Goal: Transaction & Acquisition: Purchase product/service

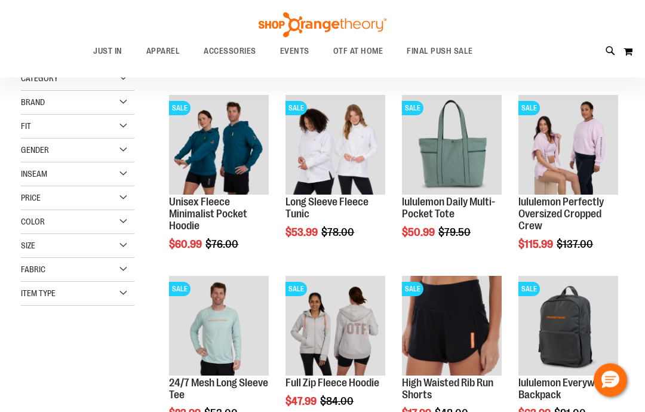
scroll to position [141, 0]
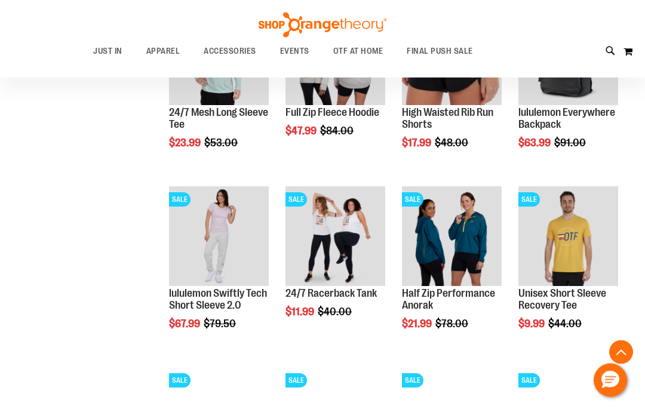
scroll to position [412, 0]
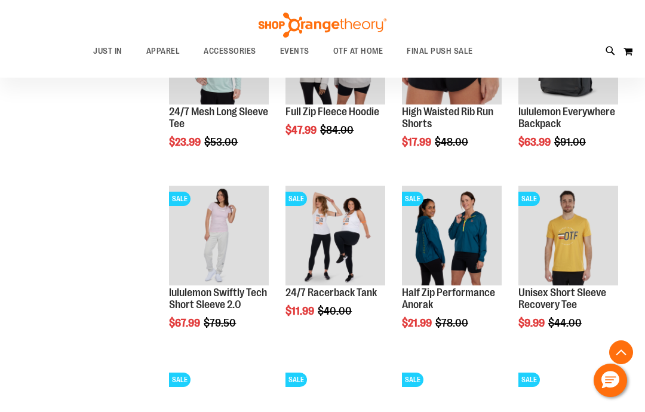
click at [538, 364] on button "Add to Cart" at bounding box center [517, 368] width 131 height 30
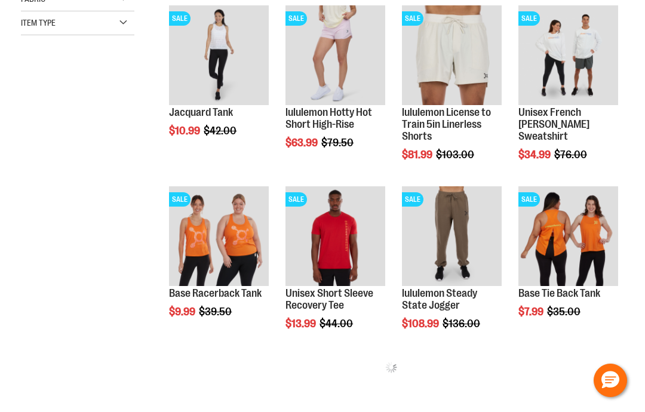
scroll to position [412, 0]
click at [196, 351] on span "Add to Cart" at bounding box center [169, 356] width 53 height 13
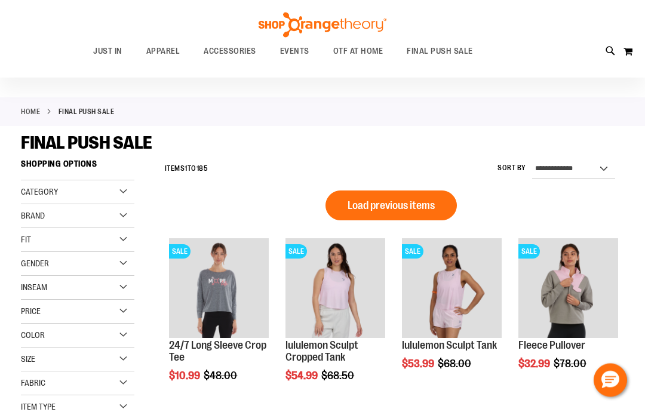
scroll to position [28, 0]
click at [119, 361] on div "Size" at bounding box center [77, 359] width 113 height 24
click at [118, 393] on div "XL" at bounding box center [118, 389] width 18 height 18
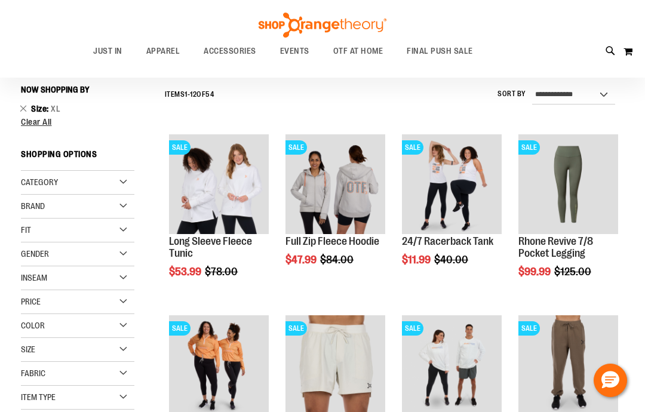
scroll to position [104, 0]
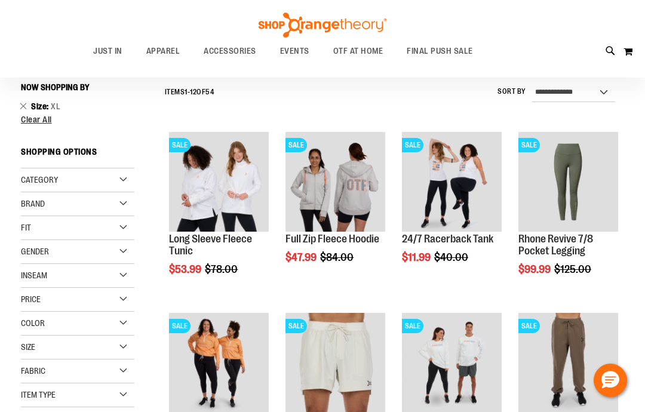
click at [416, 292] on button "Add to Cart" at bounding box center [402, 303] width 131 height 30
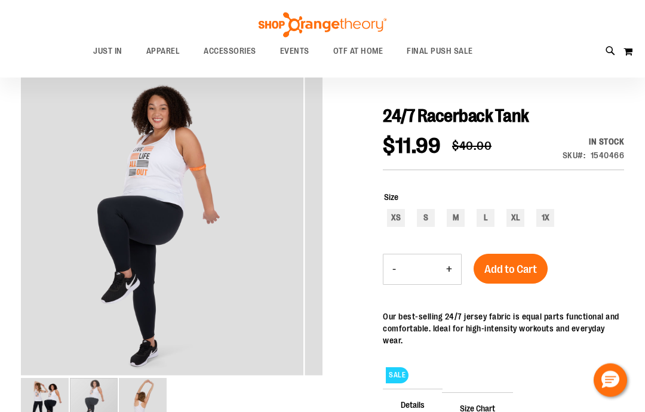
scroll to position [123, 0]
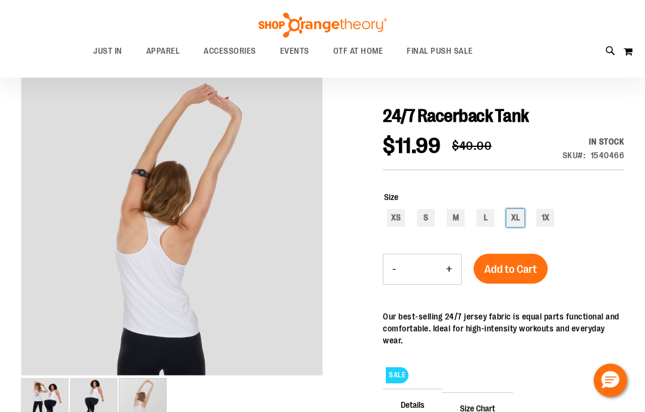
click at [514, 216] on div "XL" at bounding box center [515, 218] width 18 height 18
type input "***"
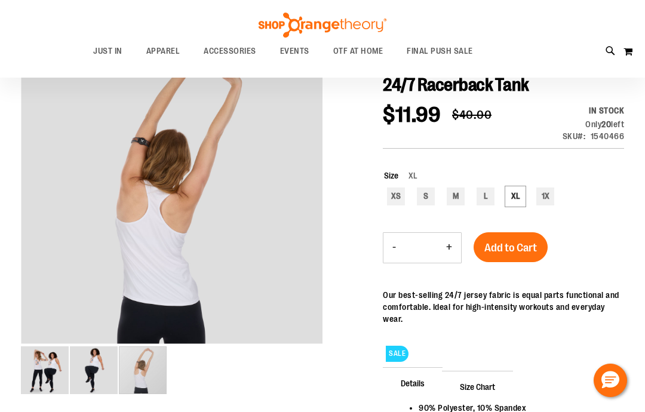
click at [505, 275] on div "Add to Cart" at bounding box center [510, 254] width 74 height 45
click at [498, 242] on span "Add to Cart" at bounding box center [510, 247] width 53 height 13
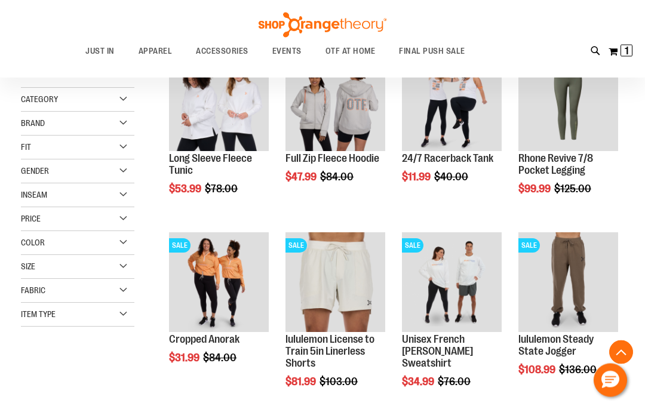
scroll to position [185, 0]
click at [141, 156] on div "Filter Shop By Now Shopping by Size XL Remove This Item Clear All Shopping Opti…" at bounding box center [83, 173] width 125 height 354
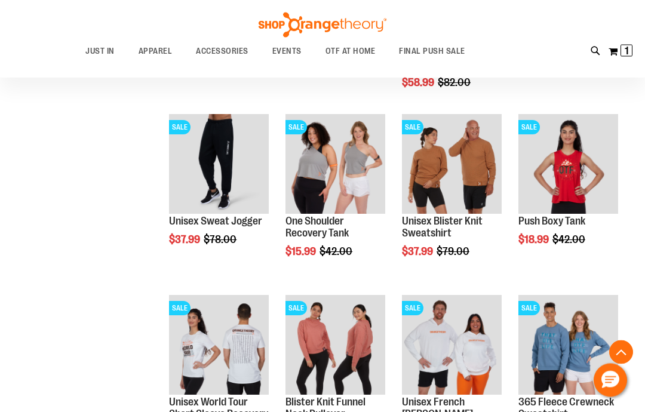
scroll to position [665, 0]
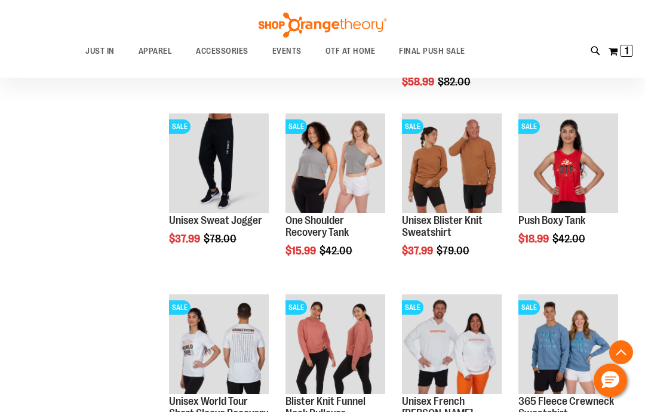
click at [545, 411] on div "365 Fleece Crewneck Sweatshirt $19.99 Regular Price $78.00 Quickview" at bounding box center [568, 378] width 100 height 168
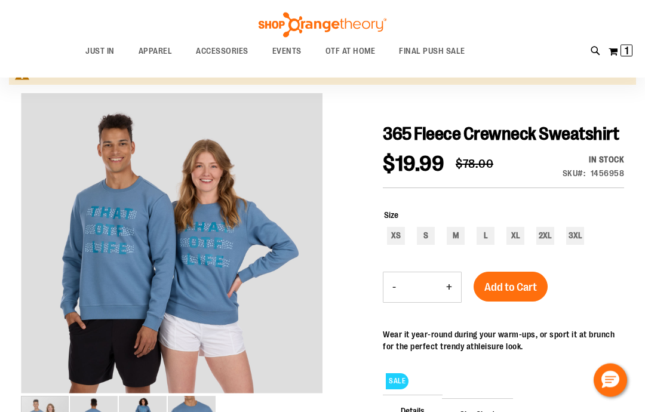
scroll to position [105, 0]
click at [516, 245] on div "XL" at bounding box center [515, 236] width 18 height 18
type input "***"
click at [506, 301] on button "Add to Cart" at bounding box center [510, 287] width 74 height 30
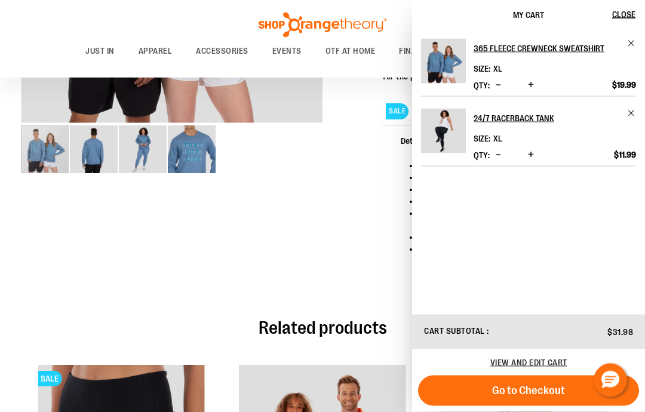
scroll to position [333, 0]
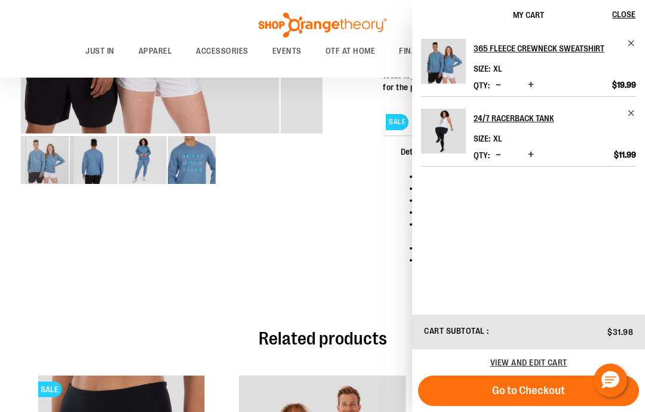
click at [140, 175] on img "image 3 of 4" at bounding box center [143, 160] width 48 height 48
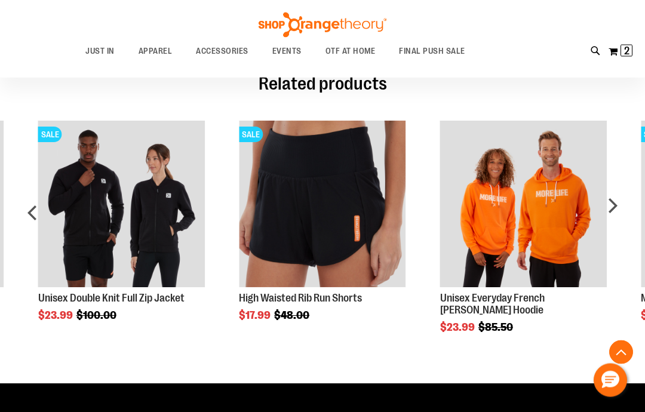
scroll to position [589, 0]
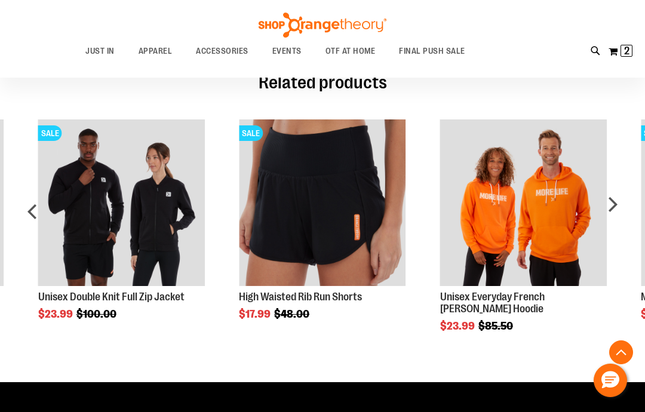
click at [93, 264] on img "Product Page Link" at bounding box center [121, 202] width 167 height 167
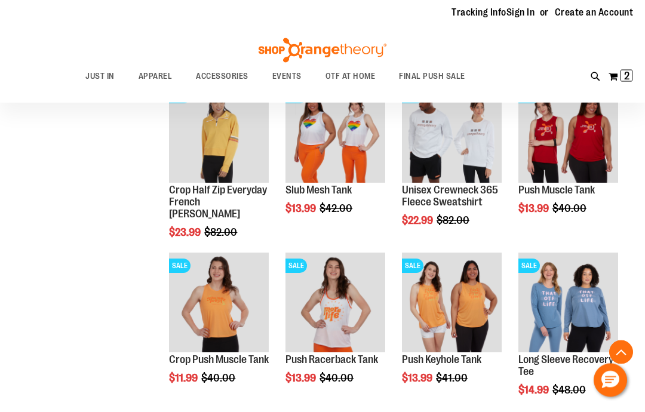
scroll to position [537, 0]
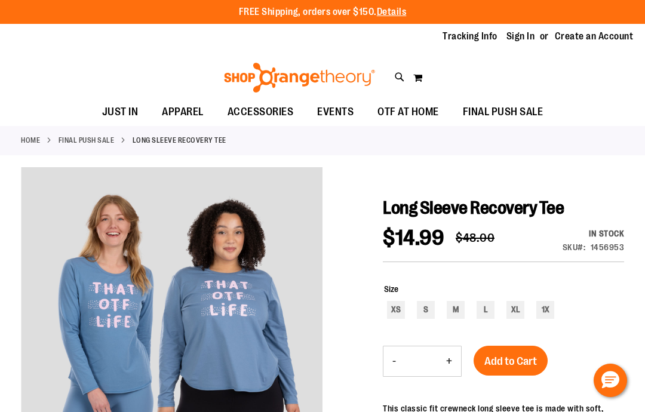
click at [511, 317] on div "Size XS S M L XL 1X" at bounding box center [504, 302] width 240 height 39
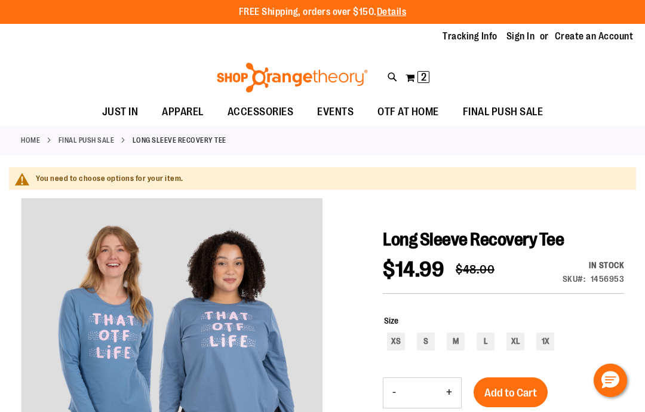
click at [500, 395] on span "Add to Cart" at bounding box center [510, 392] width 53 height 13
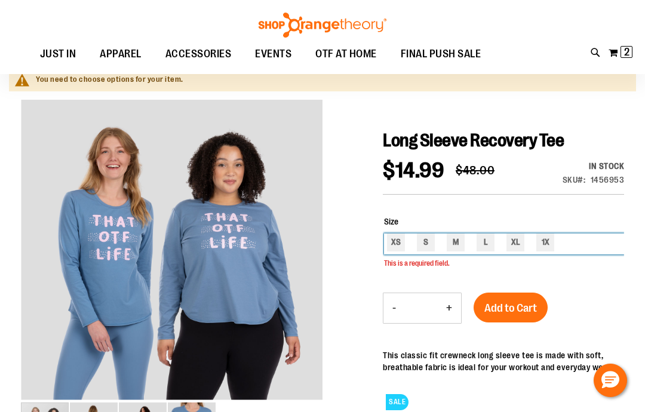
scroll to position [109, 0]
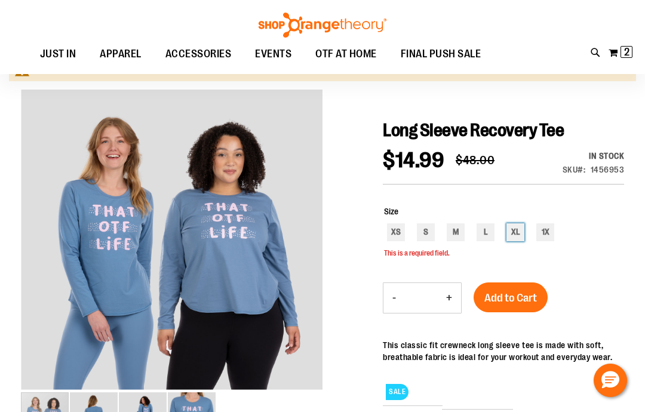
click at [508, 241] on div "XL" at bounding box center [515, 232] width 18 height 18
type input "***"
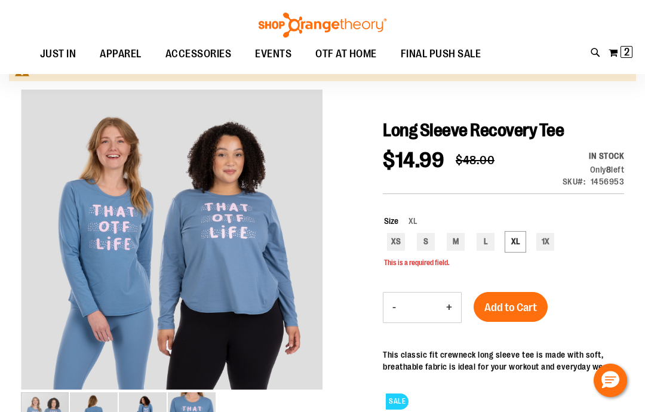
click at [507, 301] on span "Add to Cart" at bounding box center [510, 307] width 53 height 13
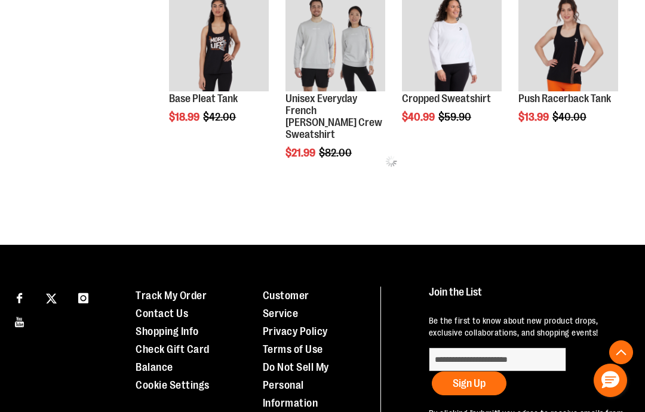
scroll to position [584, 0]
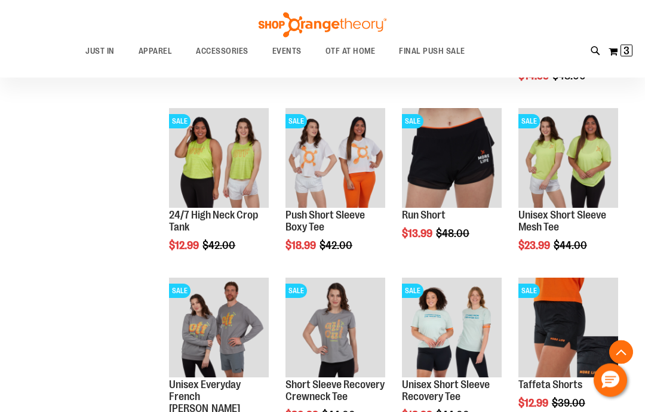
scroll to position [976, 0]
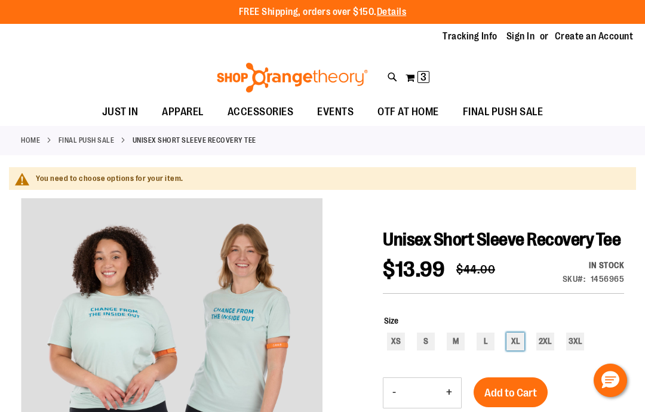
click at [508, 350] on div "XL" at bounding box center [515, 341] width 18 height 18
type input "***"
click at [514, 399] on span "Add to Cart" at bounding box center [510, 392] width 53 height 13
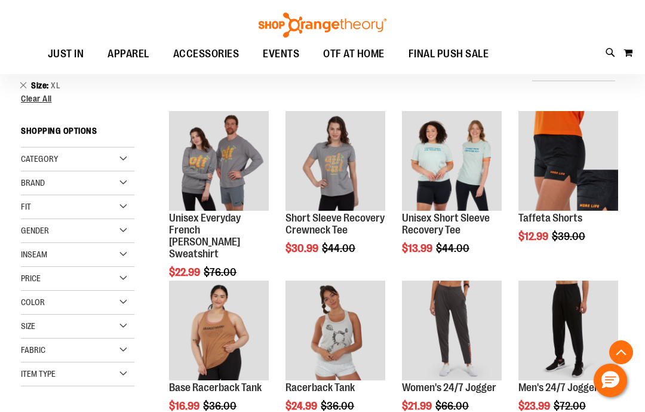
scroll to position [562, 0]
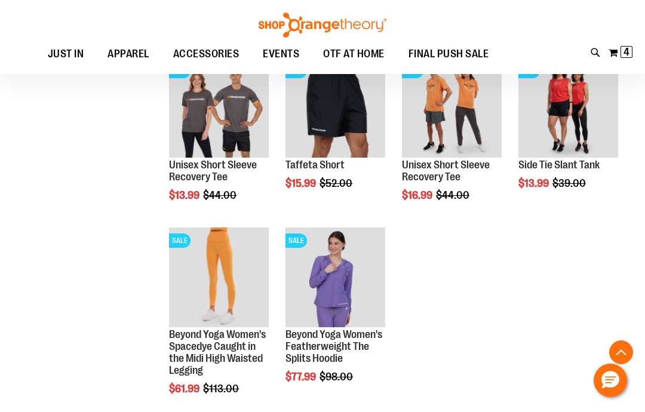
click at [196, 238] on span "Add to Cart" at bounding box center [169, 240] width 53 height 13
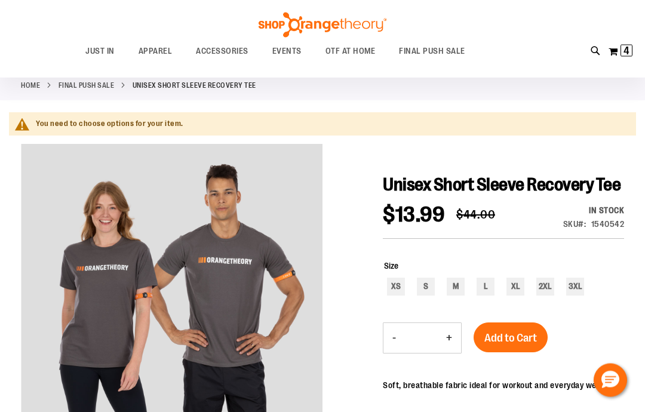
scroll to position [54, 0]
click at [517, 295] on div "XL" at bounding box center [515, 287] width 18 height 18
type input "***"
click at [520, 344] on span "Add to Cart" at bounding box center [510, 337] width 53 height 13
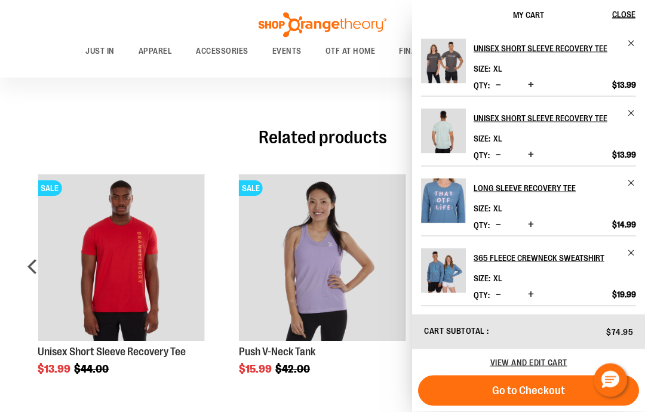
scroll to position [544, 0]
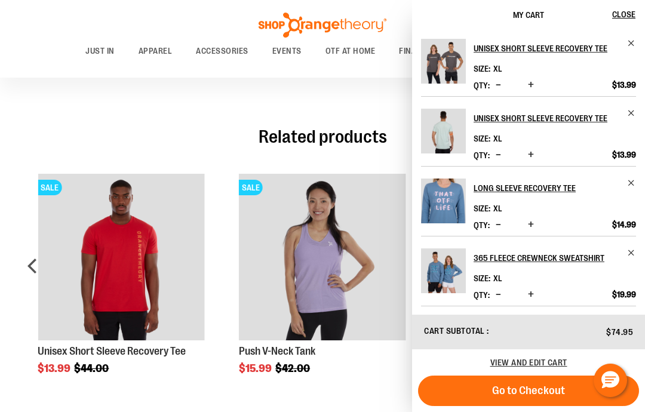
click at [624, 330] on link "24/7 Racerback Tank" at bounding box center [554, 327] width 162 height 19
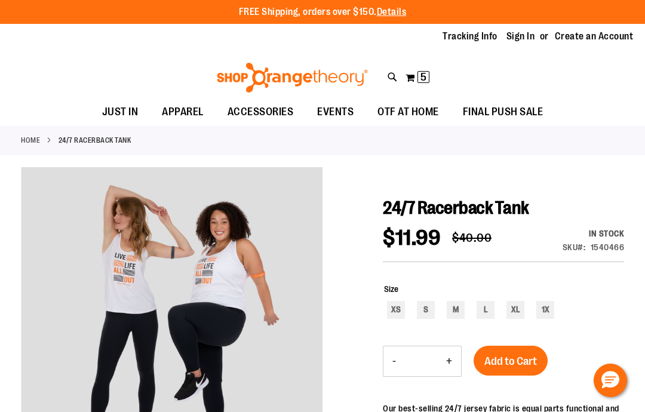
click at [421, 85] on button "My Cart 5 5 items" at bounding box center [417, 77] width 25 height 19
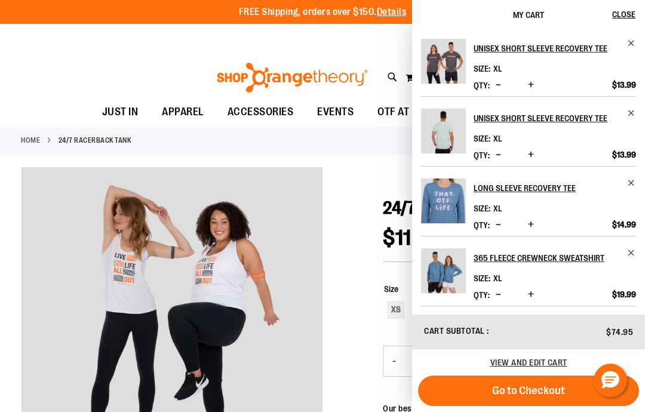
click at [514, 360] on span "View and edit cart" at bounding box center [528, 362] width 77 height 10
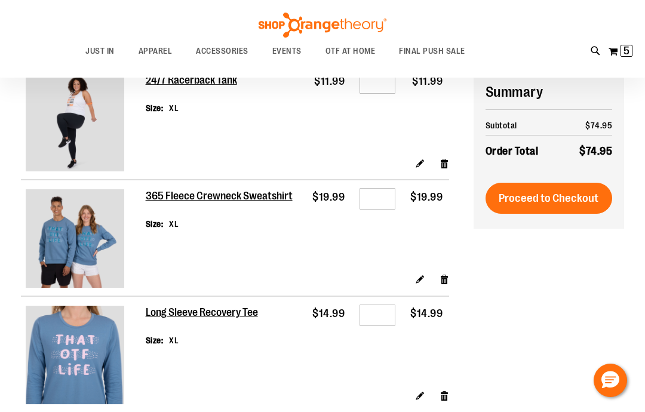
scroll to position [144, 0]
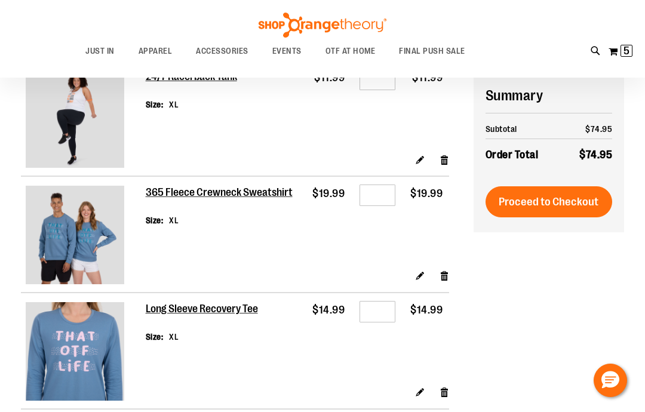
click at [443, 269] on link "Remove item" at bounding box center [444, 275] width 10 height 13
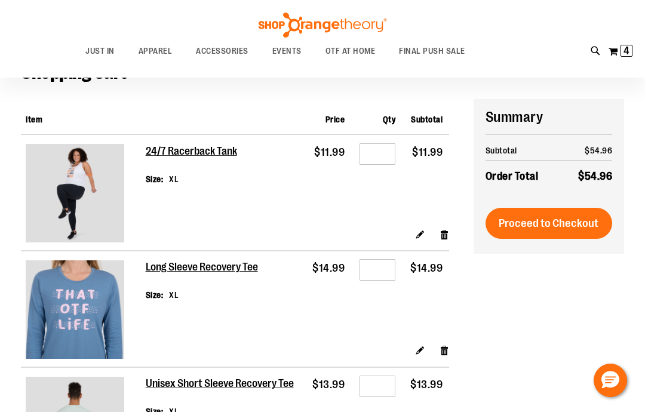
scroll to position [68, 0]
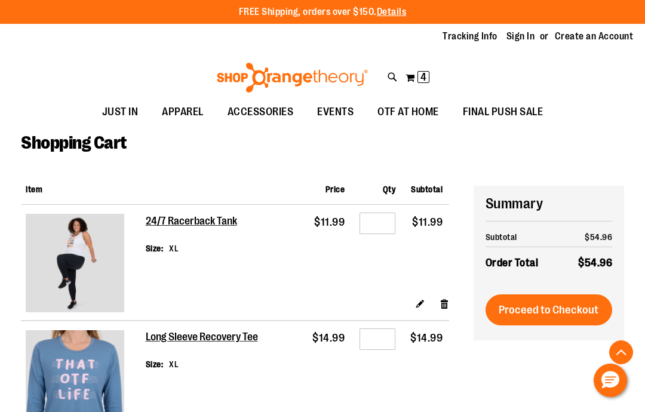
scroll to position [192, 0]
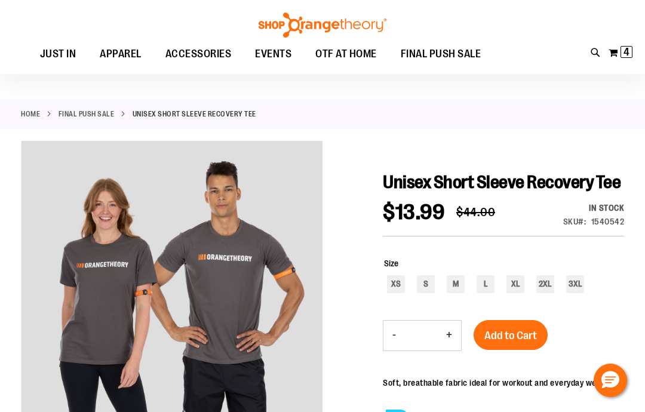
scroll to position [24, 0]
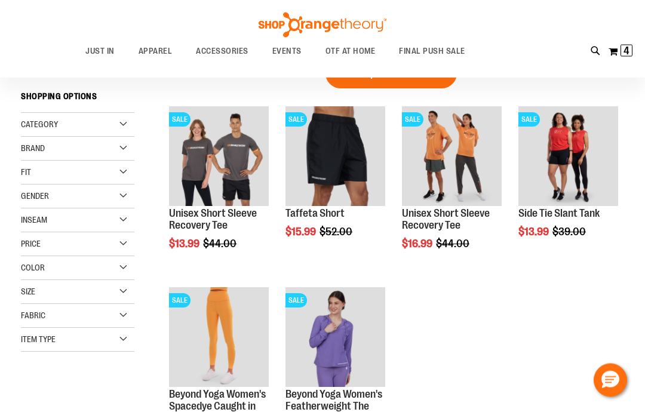
scroll to position [35, 0]
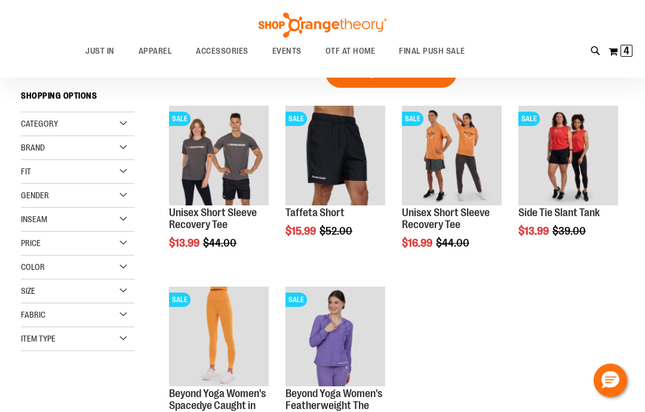
click at [429, 282] on span "Add to Cart" at bounding box center [402, 288] width 53 height 13
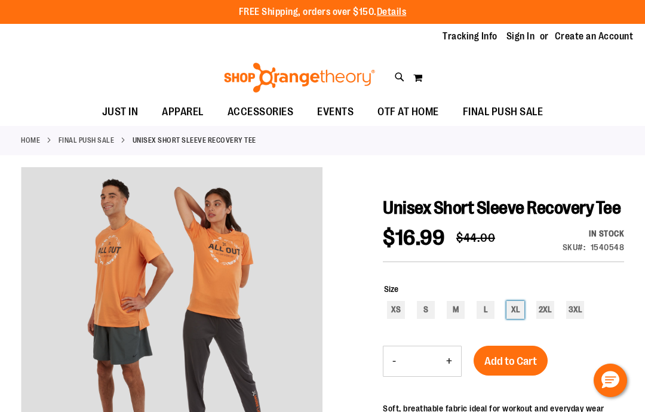
click at [513, 319] on div "XL" at bounding box center [515, 310] width 18 height 18
type input "***"
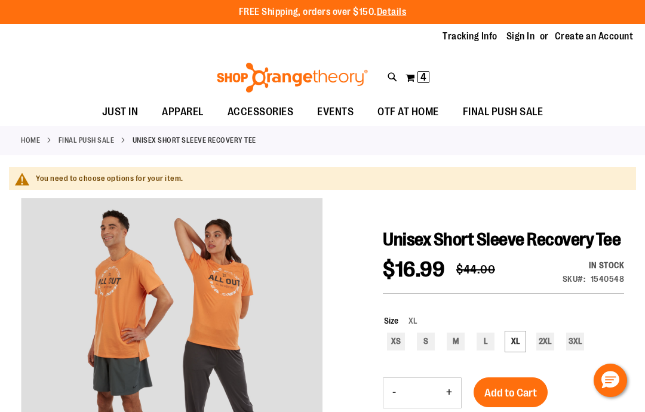
click at [506, 365] on div "Size XL XS S M L XL 2XL 3XL ***" at bounding box center [503, 334] width 241 height 63
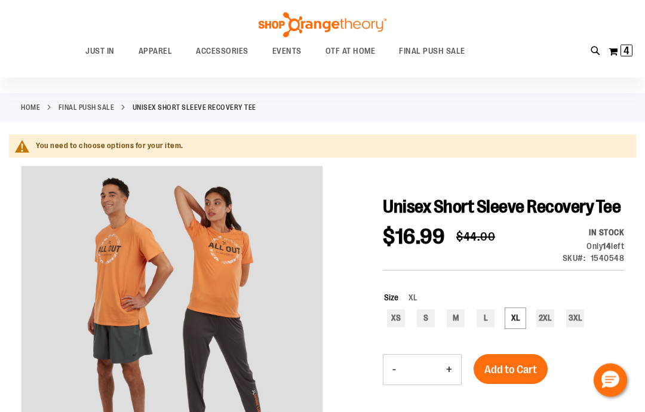
click at [507, 384] on button "Add to Cart" at bounding box center [510, 370] width 74 height 30
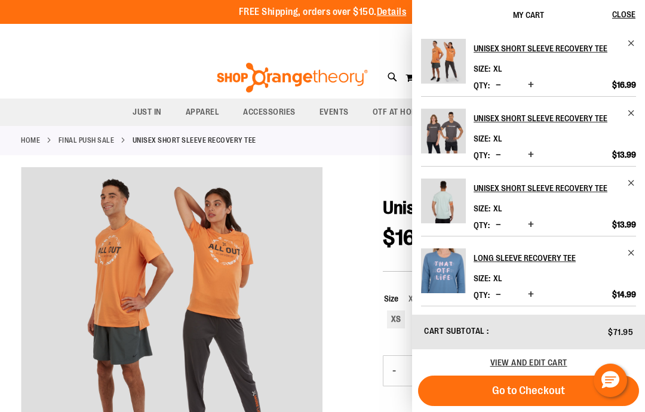
click at [542, 362] on span "View and edit cart" at bounding box center [528, 362] width 77 height 10
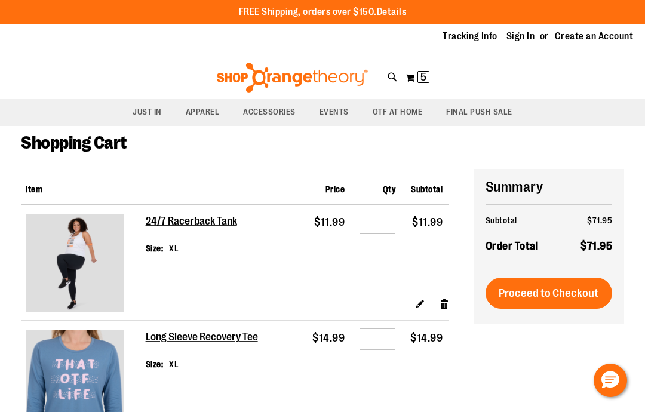
click at [441, 298] on link "Remove item" at bounding box center [444, 303] width 10 height 13
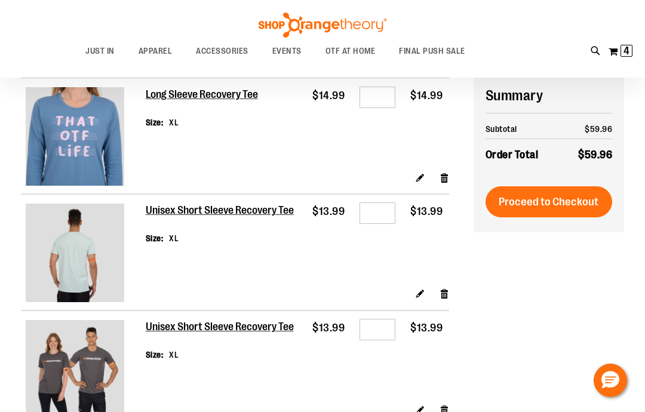
scroll to position [125, 0]
click at [440, 288] on link "Remove item" at bounding box center [444, 294] width 10 height 13
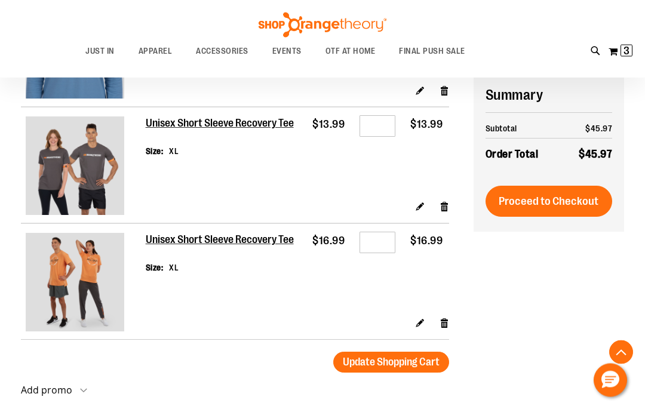
scroll to position [213, 0]
click at [519, 202] on span "Proceed to Checkout" at bounding box center [548, 201] width 100 height 13
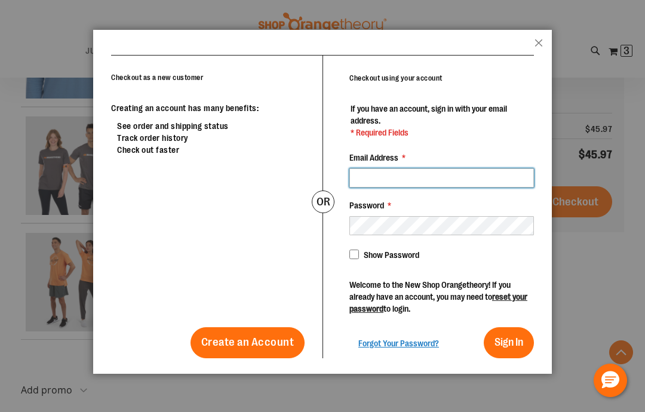
click at [388, 172] on input "Email Address *" at bounding box center [441, 177] width 184 height 19
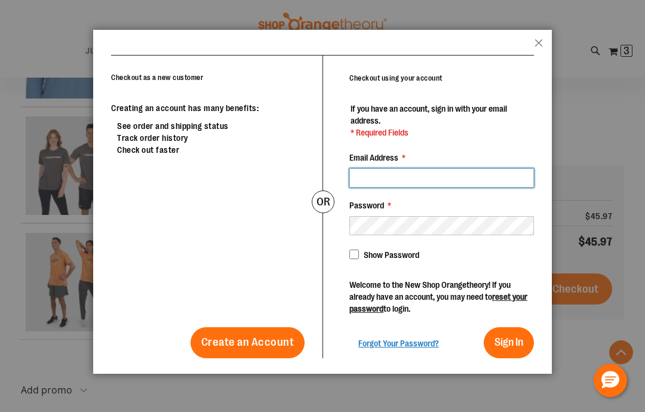
scroll to position [212, 0]
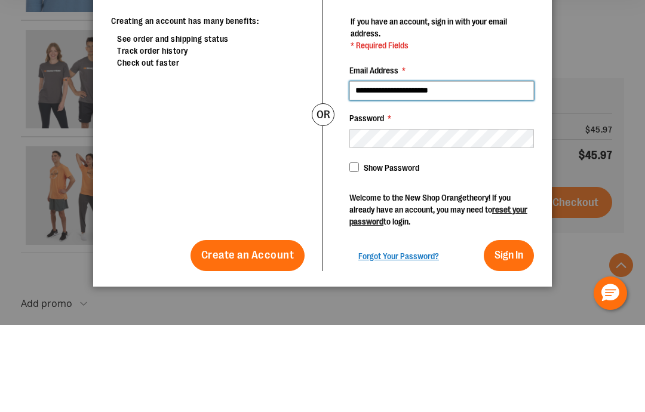
type input "**********"
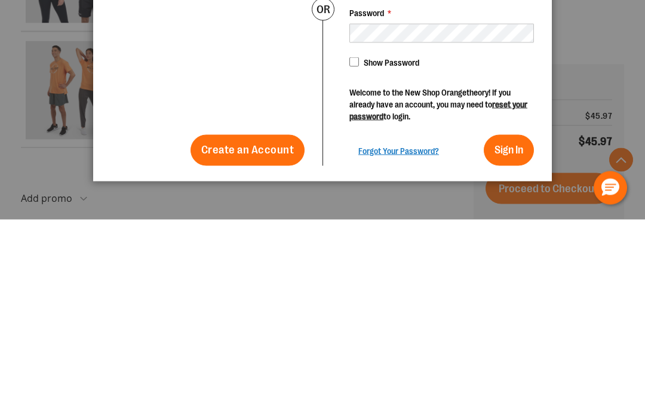
click at [525, 327] on button "Sign In" at bounding box center [508, 342] width 50 height 31
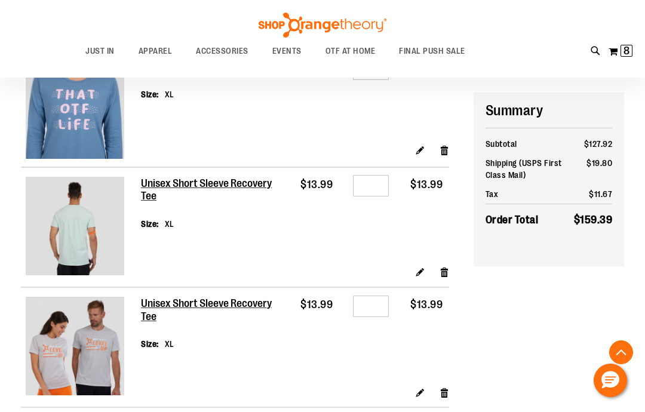
scroll to position [386, 0]
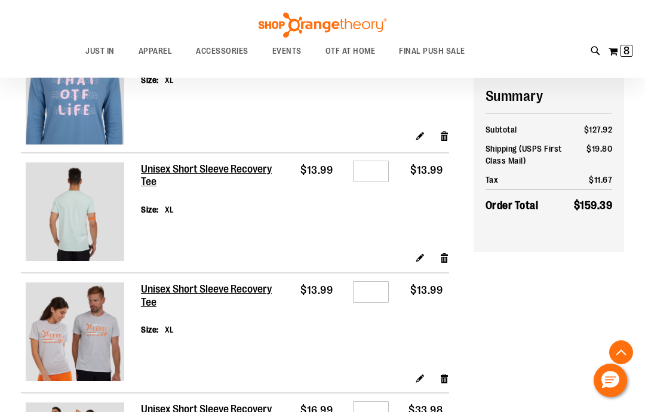
click at [441, 251] on link "Remove item" at bounding box center [444, 257] width 10 height 13
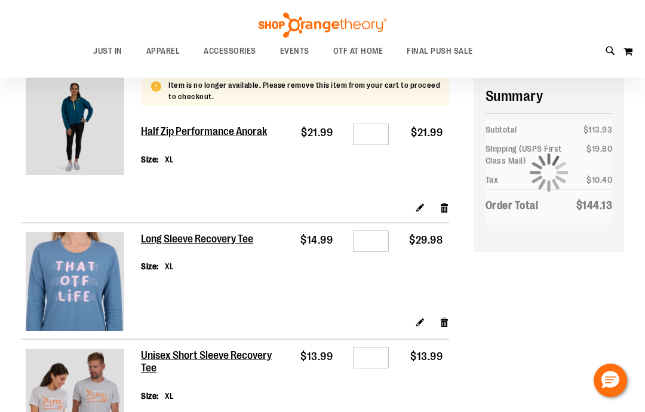
scroll to position [73, 0]
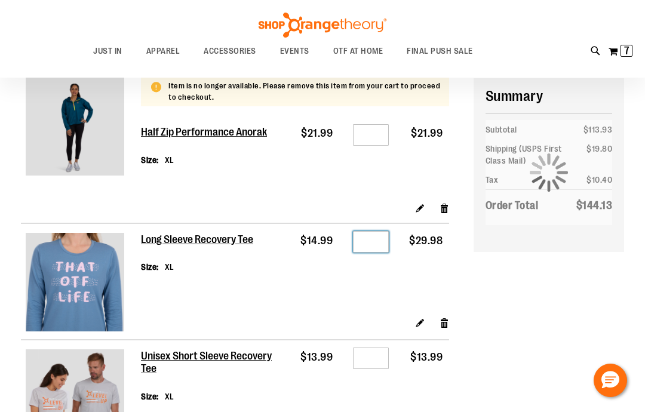
click at [374, 241] on input "*" at bounding box center [371, 241] width 36 height 21
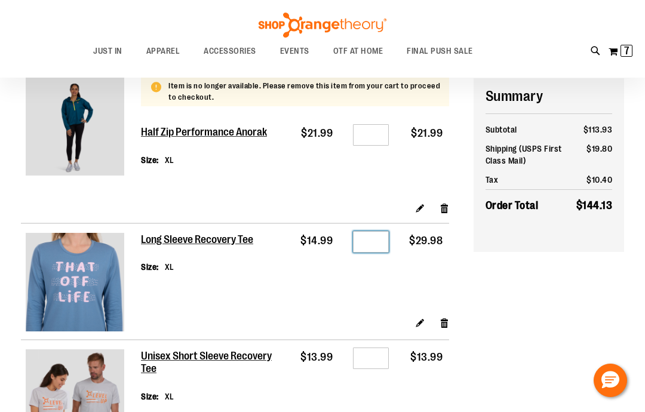
scroll to position [73, 0]
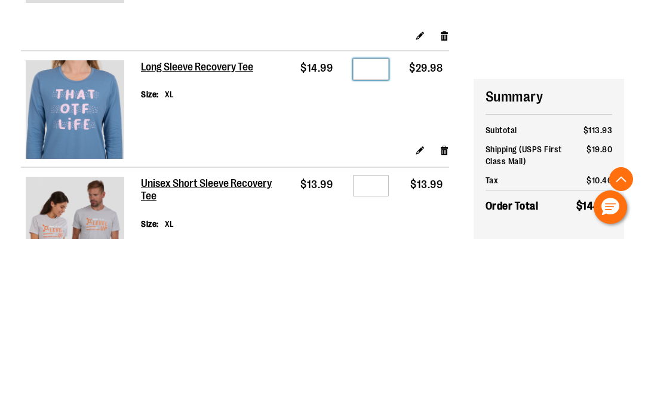
click at [384, 232] on input "*" at bounding box center [371, 242] width 36 height 21
type input "*"
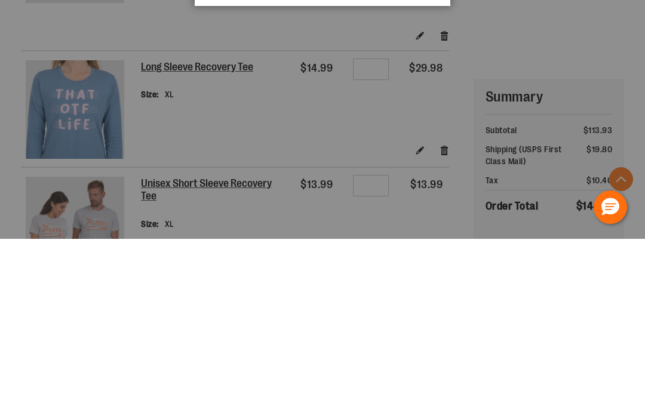
scroll to position [246, 0]
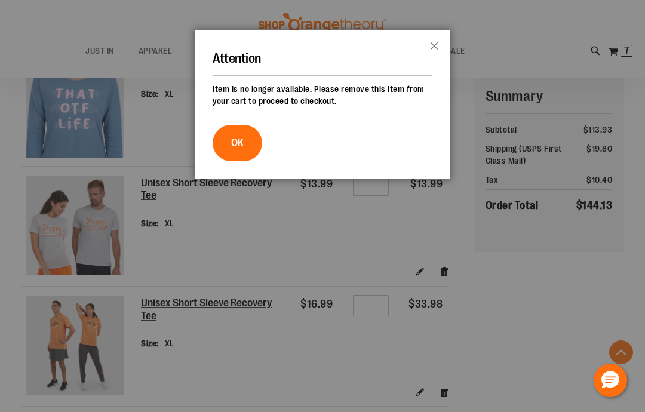
click at [231, 141] on span "OK" at bounding box center [237, 143] width 13 height 12
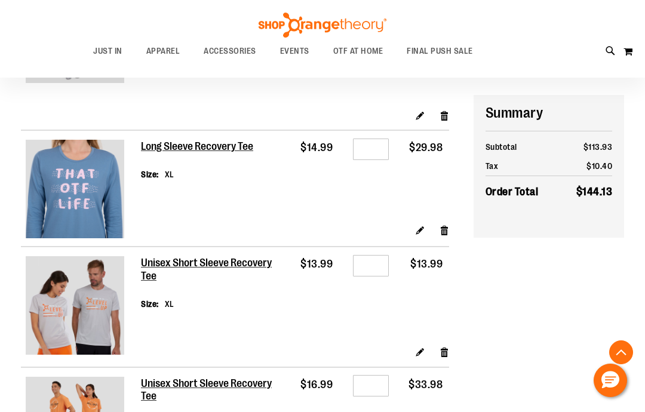
scroll to position [340, 0]
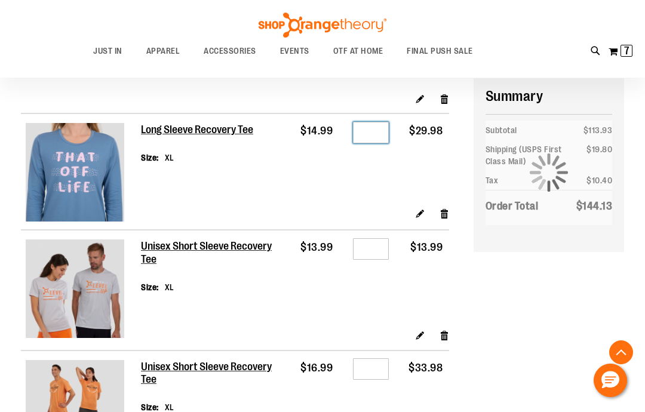
click at [378, 124] on input "*" at bounding box center [371, 132] width 36 height 21
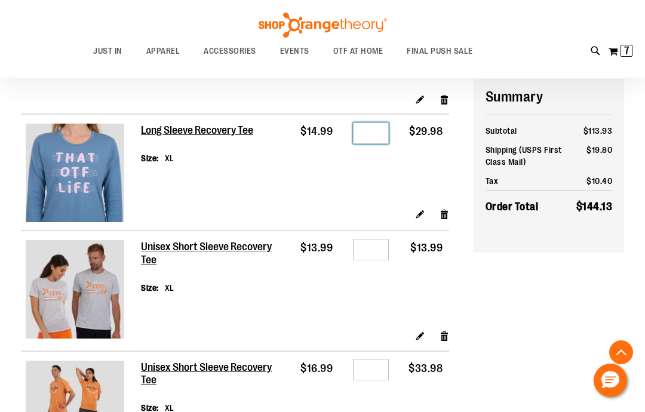
type input "*"
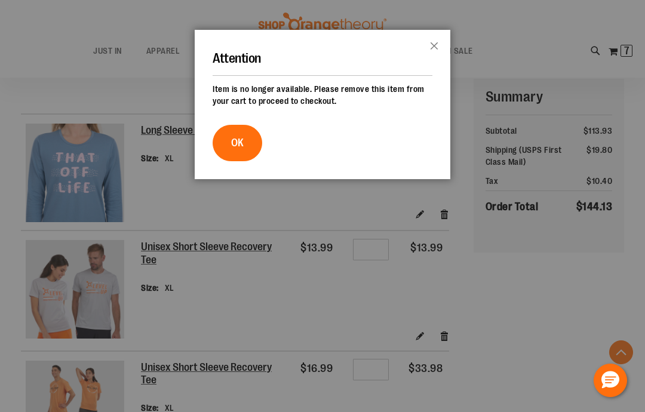
scroll to position [340, 0]
click at [226, 148] on button "OK" at bounding box center [237, 143] width 50 height 36
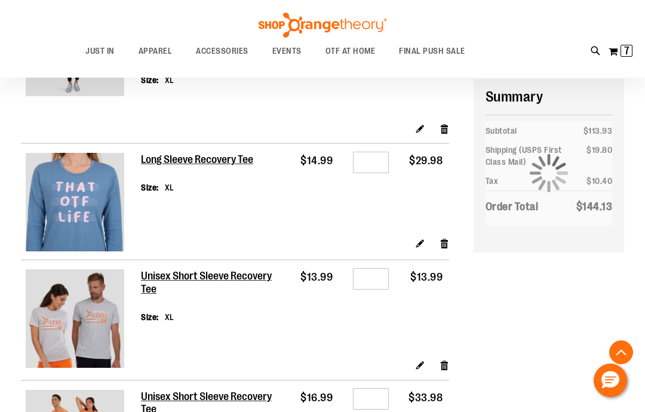
scroll to position [310, 0]
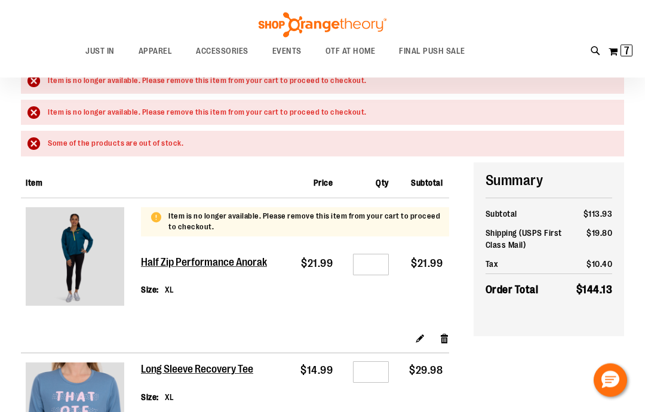
scroll to position [96, 0]
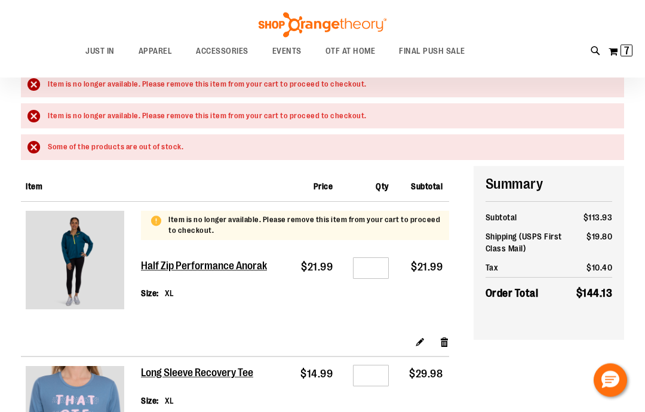
click at [434, 340] on div "Edit Remove item" at bounding box center [295, 345] width 308 height 21
click at [443, 344] on link "Remove item" at bounding box center [444, 341] width 10 height 13
click at [440, 335] on link "Remove item" at bounding box center [444, 341] width 10 height 13
click at [434, 335] on div "Edit Remove item" at bounding box center [295, 345] width 308 height 21
click at [436, 335] on div "Edit Remove item" at bounding box center [295, 345] width 308 height 21
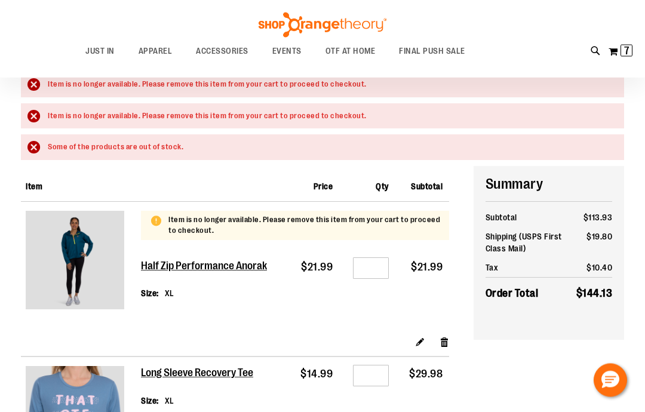
click at [440, 335] on div "Edit Remove item" at bounding box center [295, 345] width 308 height 21
click at [440, 335] on link "Remove item" at bounding box center [444, 341] width 10 height 13
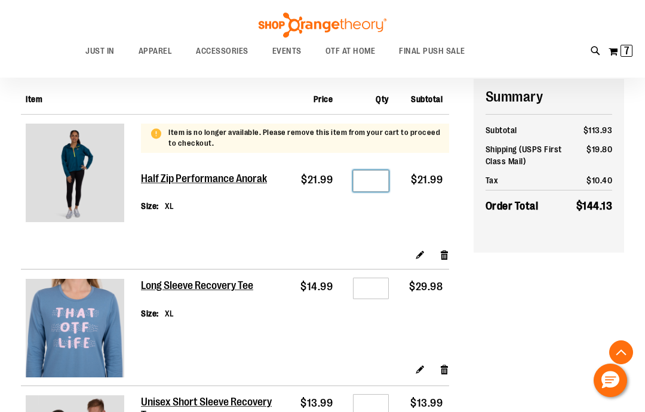
click at [377, 181] on input "*" at bounding box center [371, 180] width 36 height 21
click at [382, 170] on input "Qty" at bounding box center [371, 180] width 36 height 21
click at [375, 170] on input "Qty" at bounding box center [371, 180] width 36 height 21
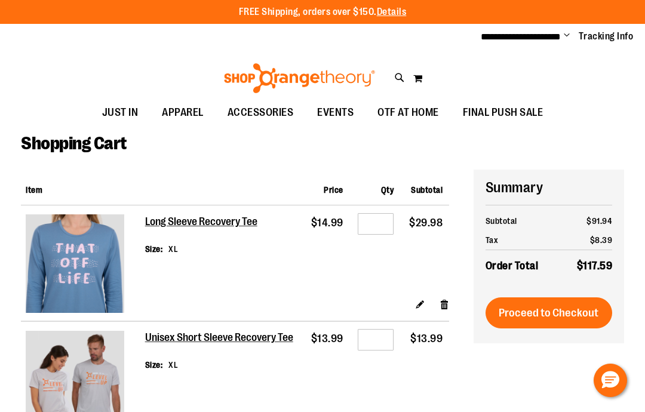
click at [429, 298] on div "Edit Remove item" at bounding box center [297, 308] width 304 height 21
click at [384, 246] on td "Qty *" at bounding box center [375, 251] width 51 height 93
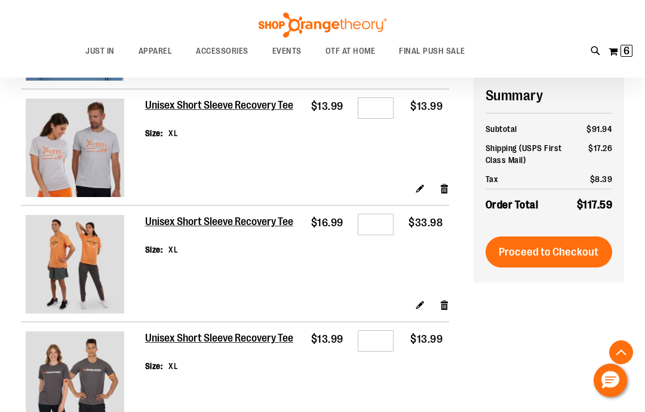
scroll to position [230, 0]
click at [222, 224] on h2 "Unisex Short Sleeve Recovery Tee" at bounding box center [220, 222] width 150 height 13
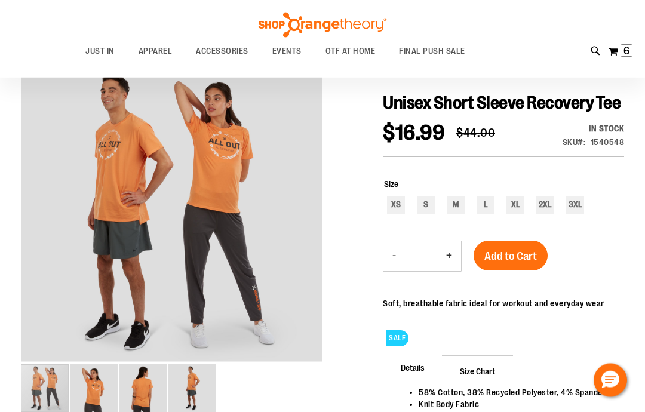
scroll to position [105, 0]
click at [522, 214] on div "XL" at bounding box center [515, 205] width 18 height 18
type input "***"
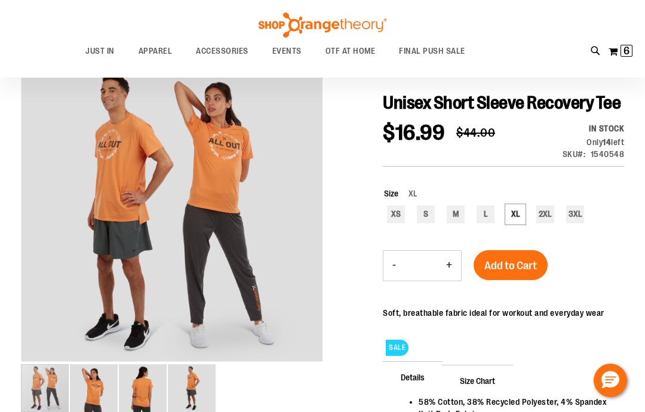
click at [504, 272] on span "Add to Cart" at bounding box center [510, 265] width 53 height 13
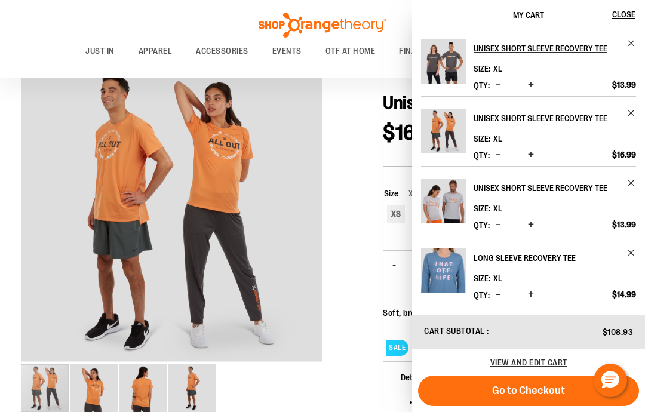
click at [495, 161] on span "Decrease product quantity" at bounding box center [497, 155] width 5 height 12
click at [486, 300] on label "Qty" at bounding box center [481, 295] width 16 height 10
click at [493, 300] on button "Decrease product quantity" at bounding box center [497, 295] width 11 height 12
click at [492, 298] on button "Decrease product quantity" at bounding box center [497, 295] width 11 height 12
click at [494, 155] on button "Decrease product quantity" at bounding box center [497, 155] width 11 height 12
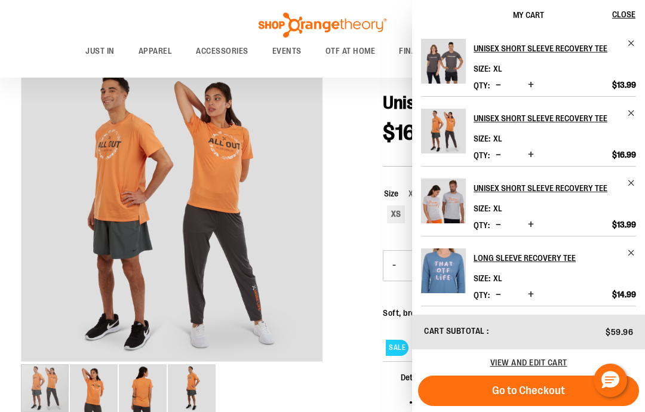
scroll to position [153, 0]
